Goal: Information Seeking & Learning: Learn about a topic

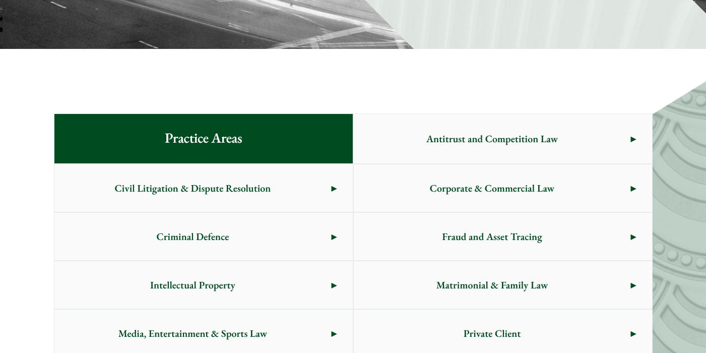
scroll to position [504, 0]
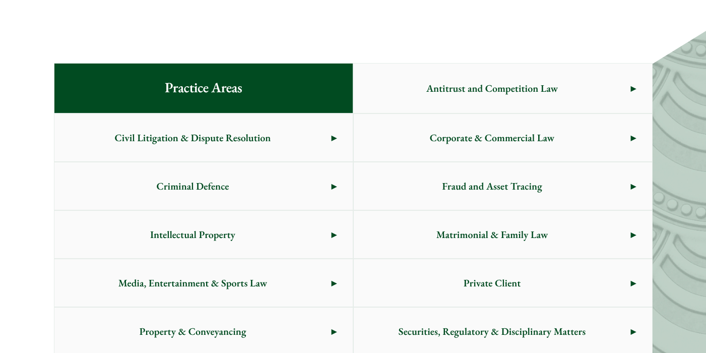
click at [640, 82] on link "Antitrust and Competition Law" at bounding box center [503, 88] width 298 height 49
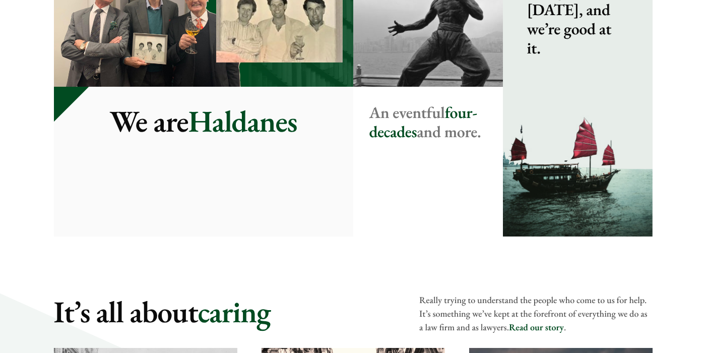
scroll to position [1310, 0]
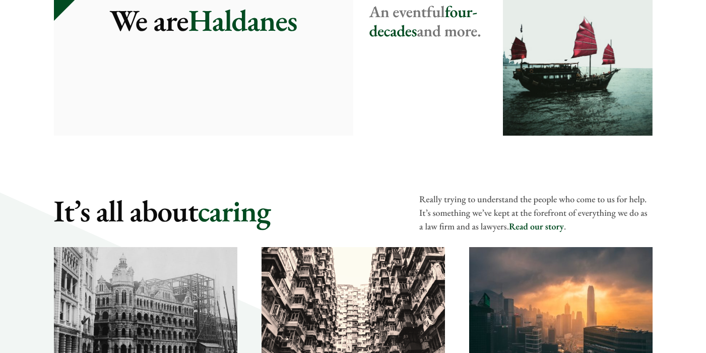
click at [229, 60] on div "We are Haldanes" at bounding box center [203, 61] width 299 height 150
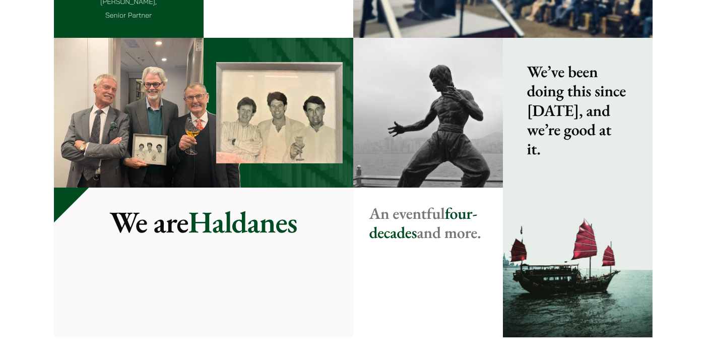
scroll to position [1058, 0]
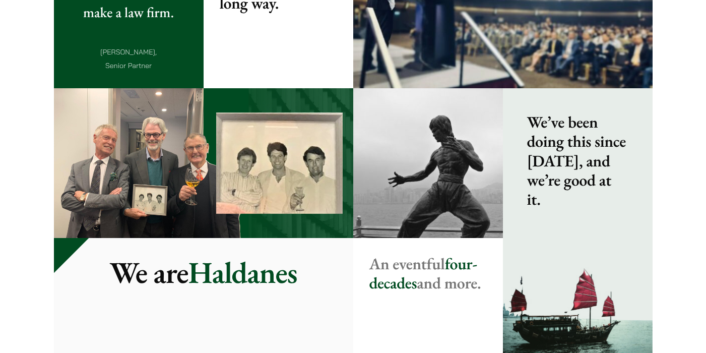
click at [234, 129] on img at bounding box center [203, 163] width 299 height 150
click at [261, 281] on p "We are Haldanes" at bounding box center [203, 272] width 267 height 36
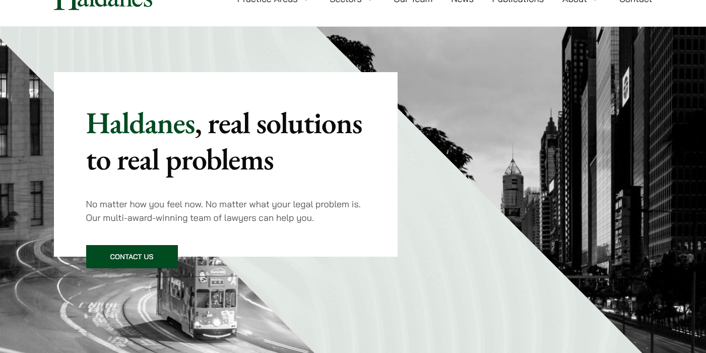
scroll to position [0, 0]
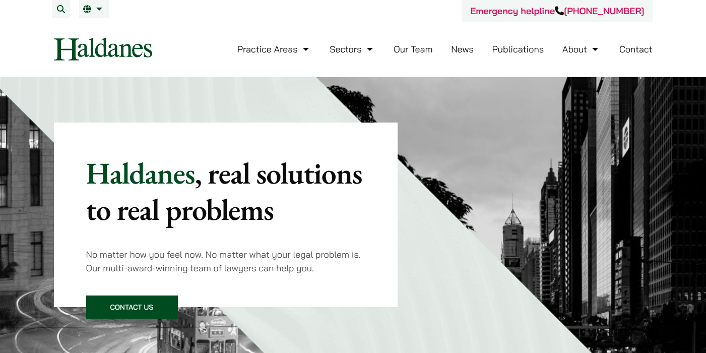
click at [425, 50] on link "Our Team" at bounding box center [413, 49] width 39 height 12
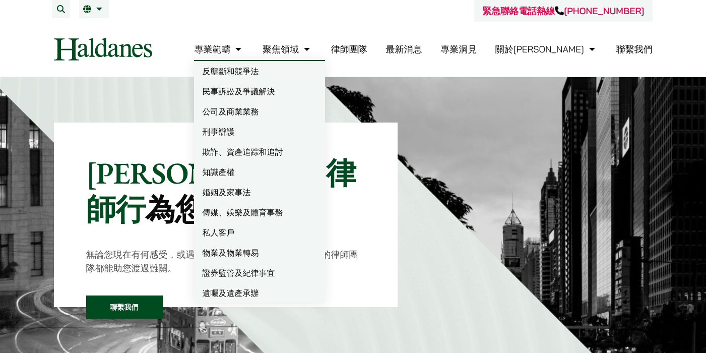
click at [244, 49] on link "專業範疇" at bounding box center [219, 49] width 50 height 12
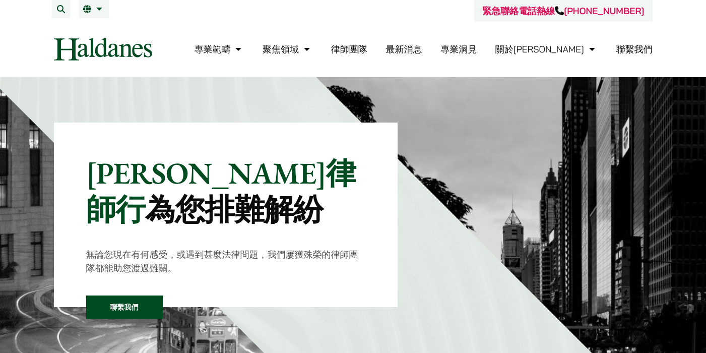
click at [367, 48] on link "律師團隊" at bounding box center [349, 49] width 36 height 12
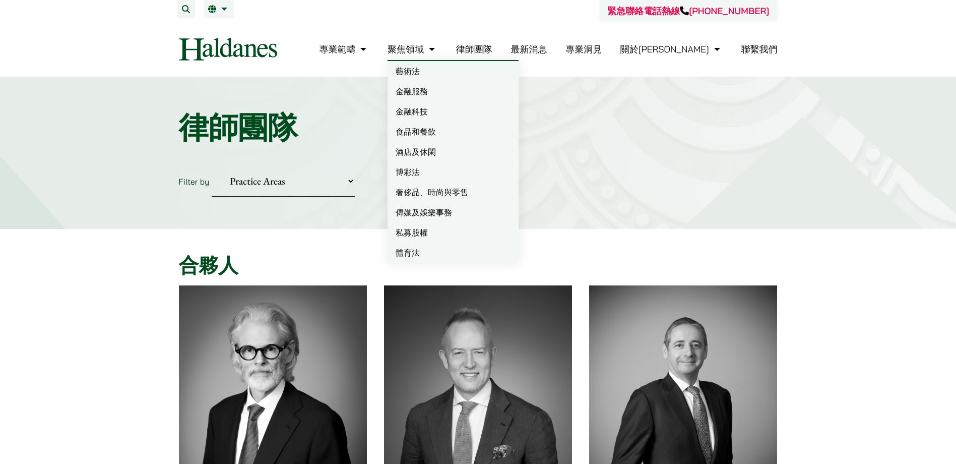
click at [234, 54] on img at bounding box center [228, 49] width 98 height 23
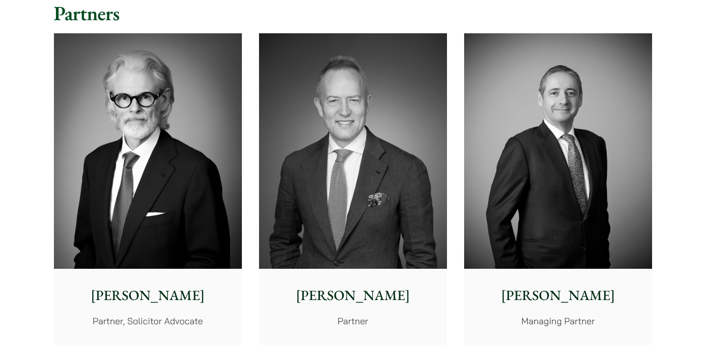
scroll to position [101, 0]
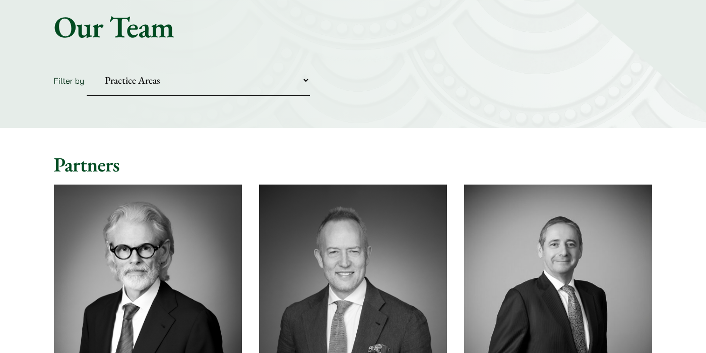
click at [330, 73] on form "Filter by Practice Areas Antitrust and Competition Civil Litigation & Dispute R…" at bounding box center [353, 80] width 599 height 31
click at [307, 81] on select "Practice Areas Antitrust and Competition Civil Litigation & Dispute Resolution …" at bounding box center [198, 80] width 223 height 31
click at [306, 81] on select "Practice Areas Antitrust and Competition Civil Litigation & Dispute Resolution …" at bounding box center [198, 80] width 223 height 31
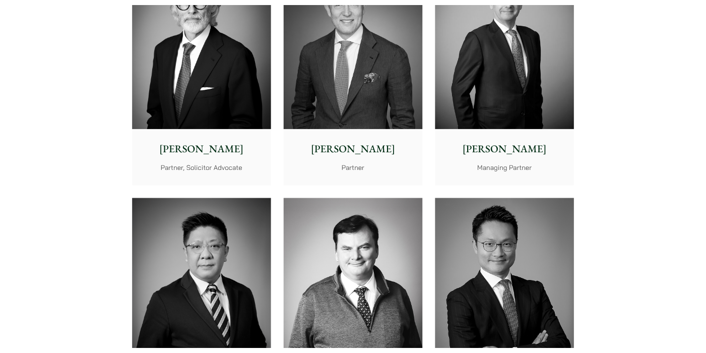
scroll to position [0, 0]
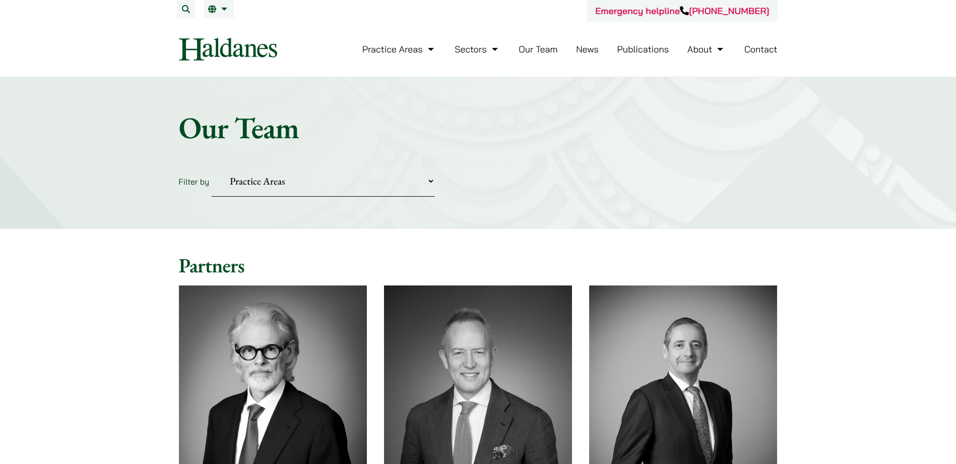
click at [397, 189] on select "Practice Areas Antitrust and Competition Civil Litigation & Dispute Resolution …" at bounding box center [323, 181] width 223 height 31
click at [507, 189] on form "Filter by Practice Areas Antitrust and Competition Civil Litigation & Dispute R…" at bounding box center [478, 181] width 599 height 31
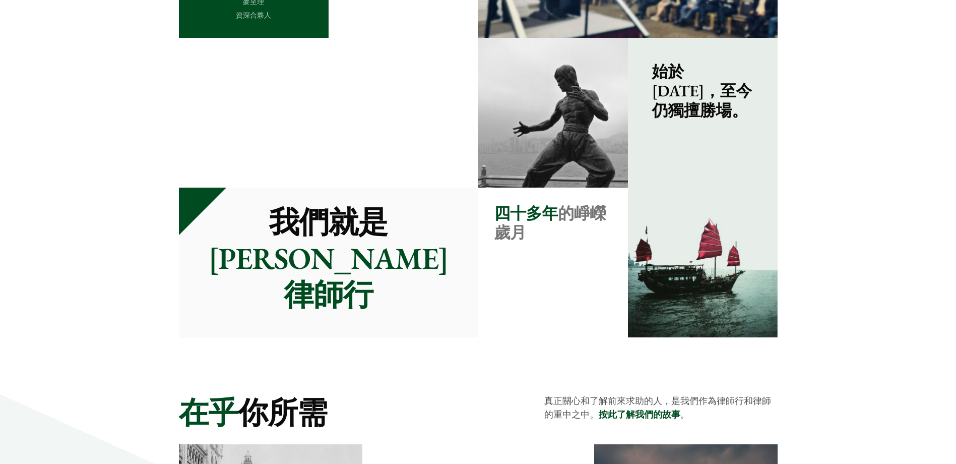
scroll to position [1008, 0]
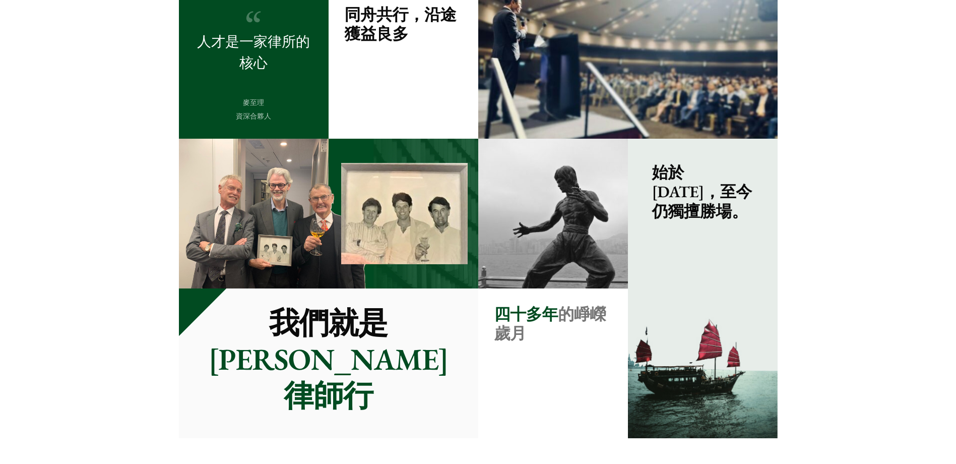
click at [345, 334] on p "我們就是 何敦律師行" at bounding box center [328, 358] width 267 height 109
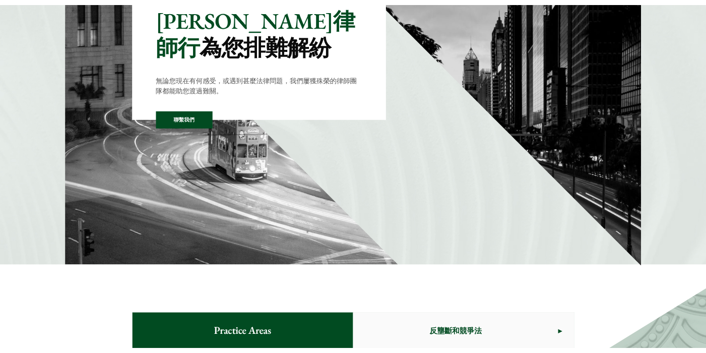
scroll to position [0, 0]
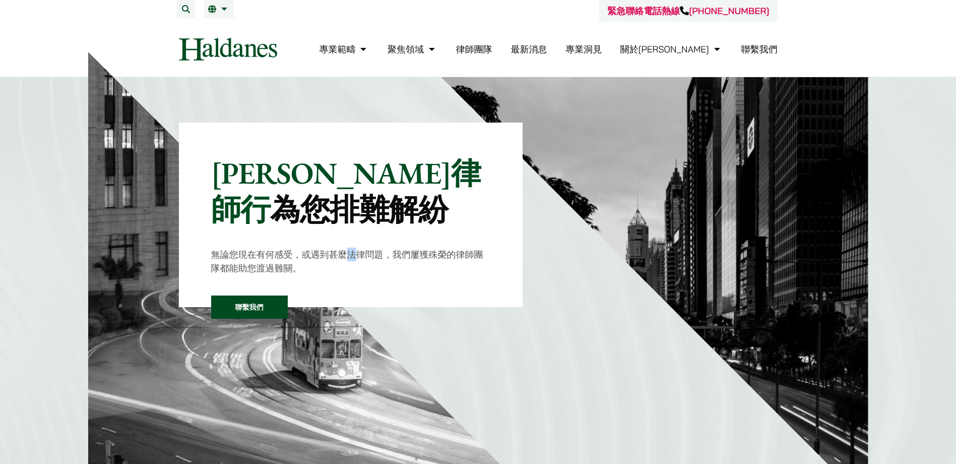
drag, startPoint x: 359, startPoint y: 255, endPoint x: 350, endPoint y: 258, distance: 10.2
click at [350, 258] on p "無論您現在有何感受，或遇到甚麼法律問題，我們屢獲殊榮的律師團隊都能助您渡過難關。" at bounding box center [351, 260] width 280 height 27
drag, startPoint x: 350, startPoint y: 258, endPoint x: 456, endPoint y: 256, distance: 105.9
click at [456, 256] on p "無論您現在有何感受，或遇到甚麼法律問題，我們屢獲殊榮的律師團隊都能助您渡過難關。" at bounding box center [351, 260] width 280 height 27
copy p "律師"
